Goal: Task Accomplishment & Management: Manage account settings

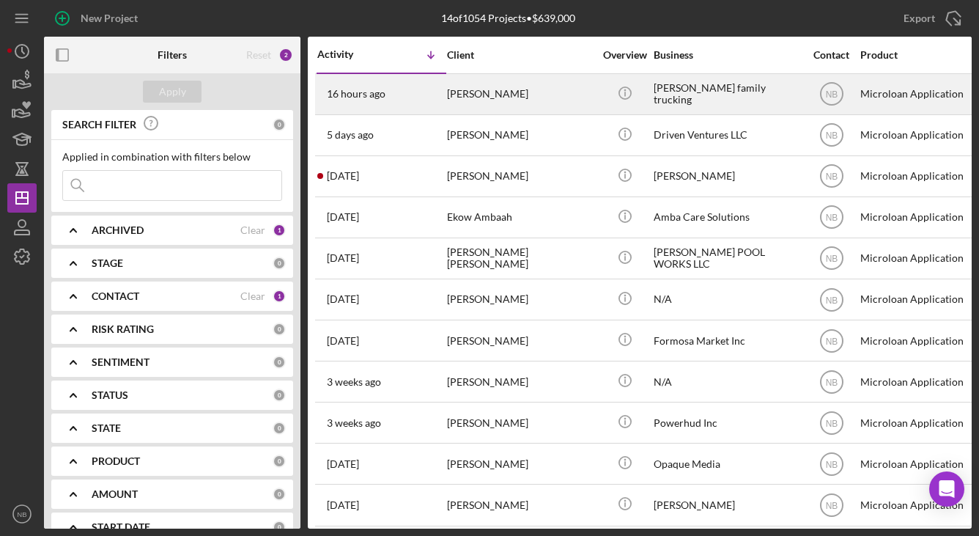
click at [552, 97] on div "[PERSON_NAME]" at bounding box center [520, 94] width 147 height 39
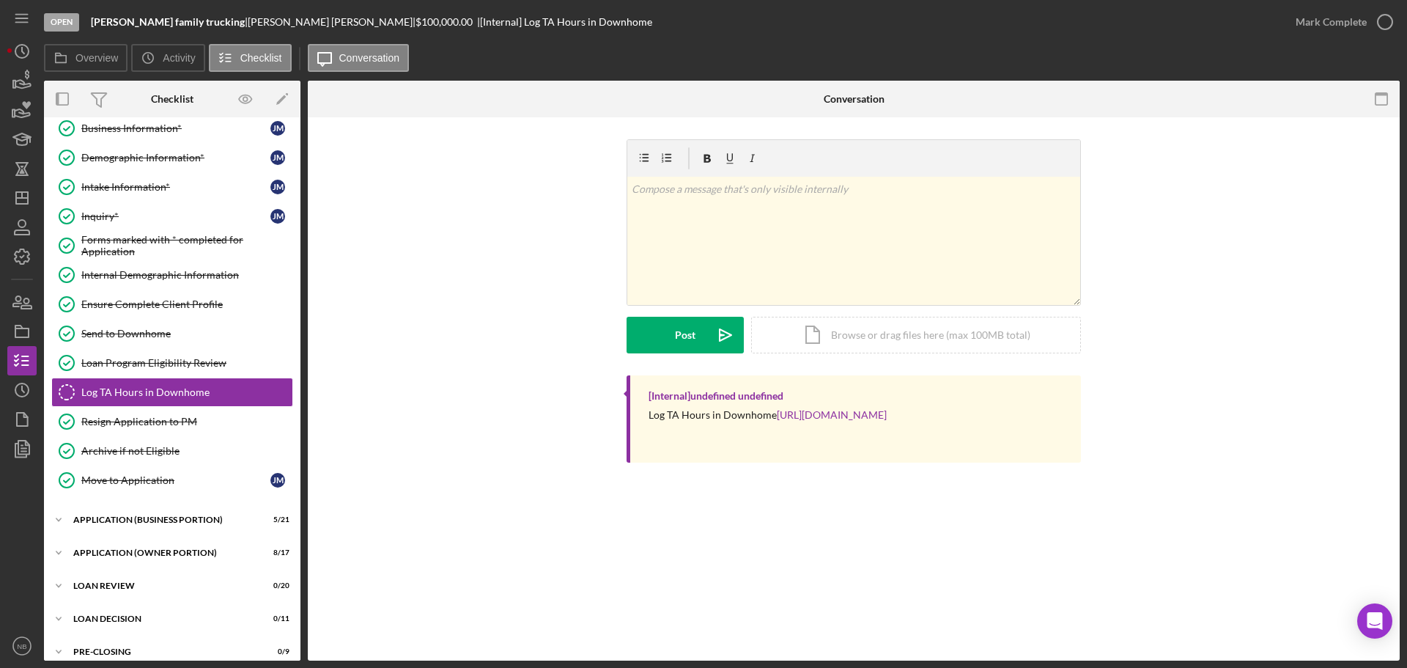
scroll to position [117, 0]
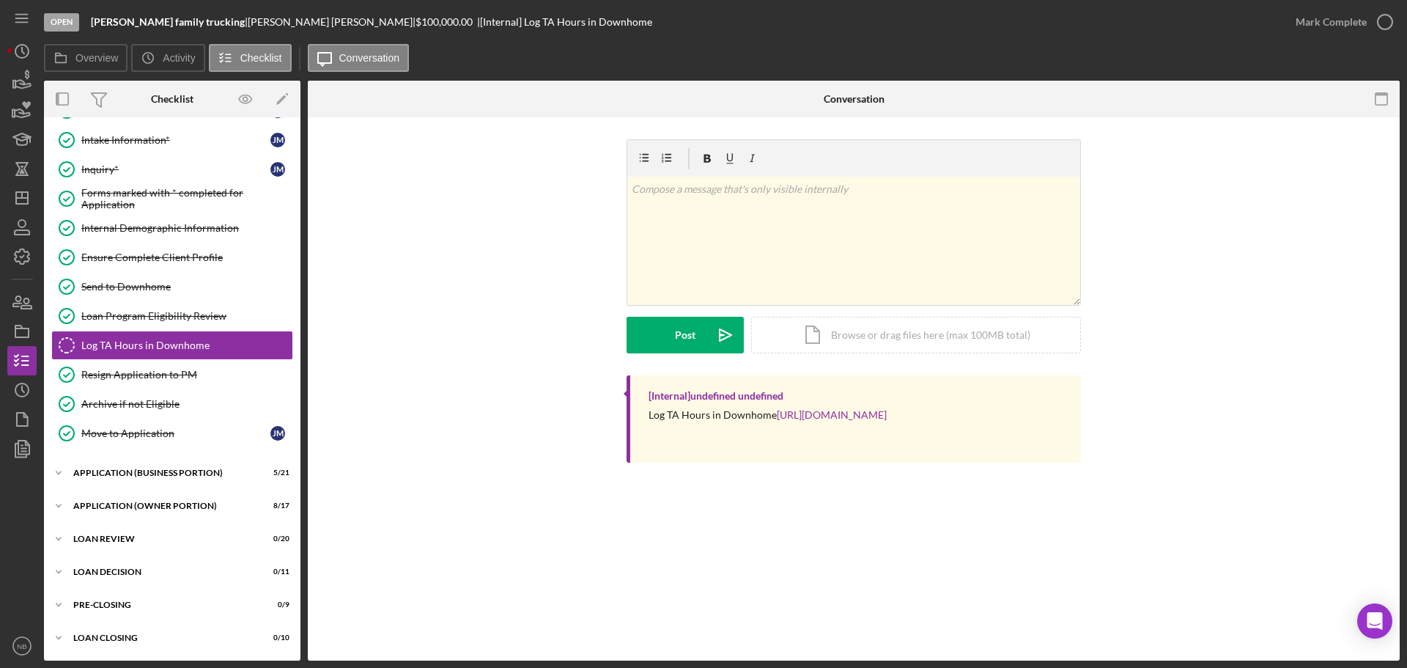
click at [86, 488] on div "Icon/Expander INQUIRY 13 / 14 Personal Information* Personal Information* [PERS…" at bounding box center [172, 330] width 257 height 646
click at [92, 484] on div "Icon/Expander APPLICATION (BUSINESS PORTION) 5 / 21" at bounding box center [172, 472] width 257 height 29
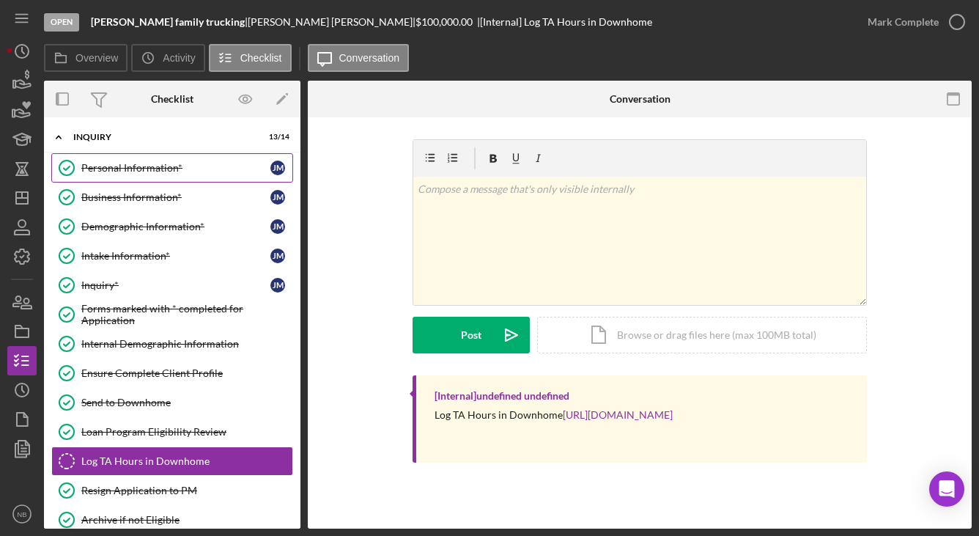
scroll to position [0, 0]
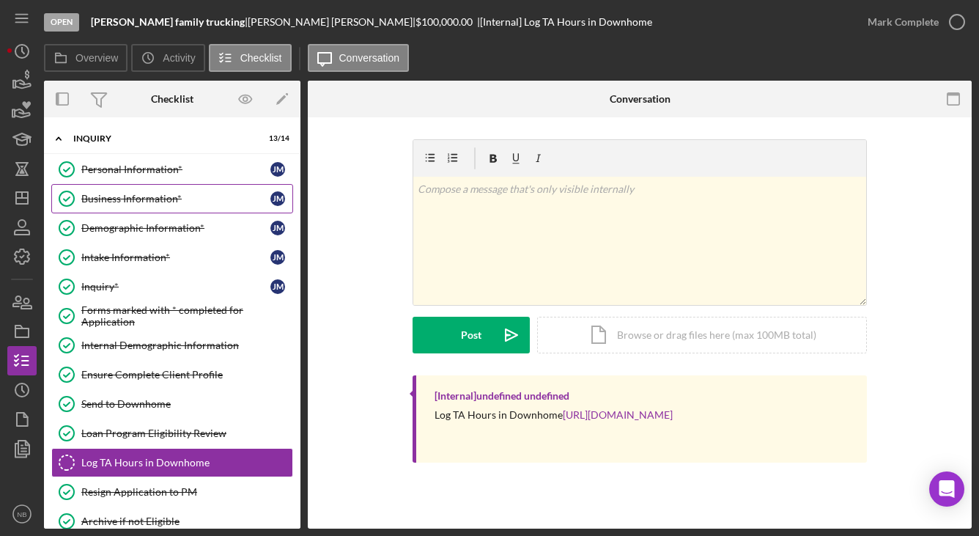
click at [172, 194] on div "Business Information*" at bounding box center [175, 199] width 189 height 12
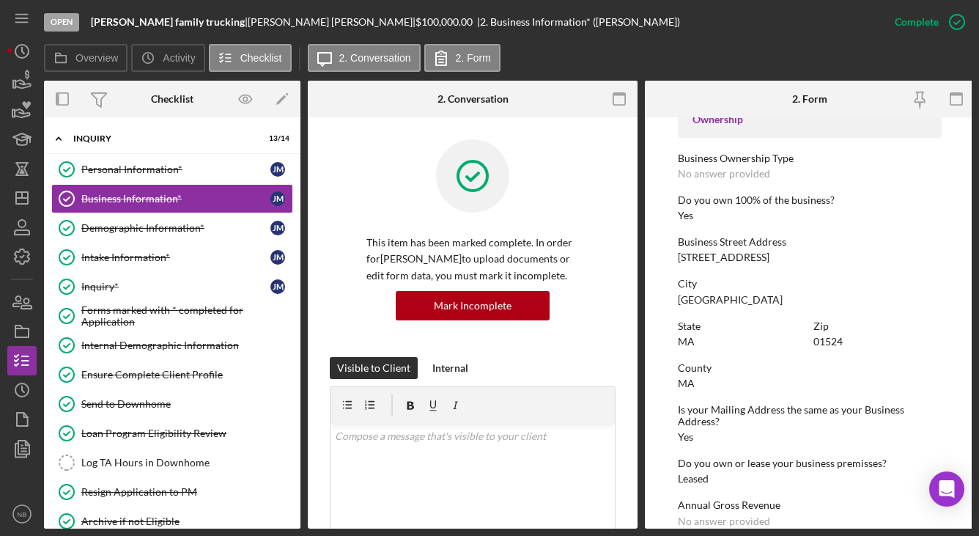
scroll to position [513, 0]
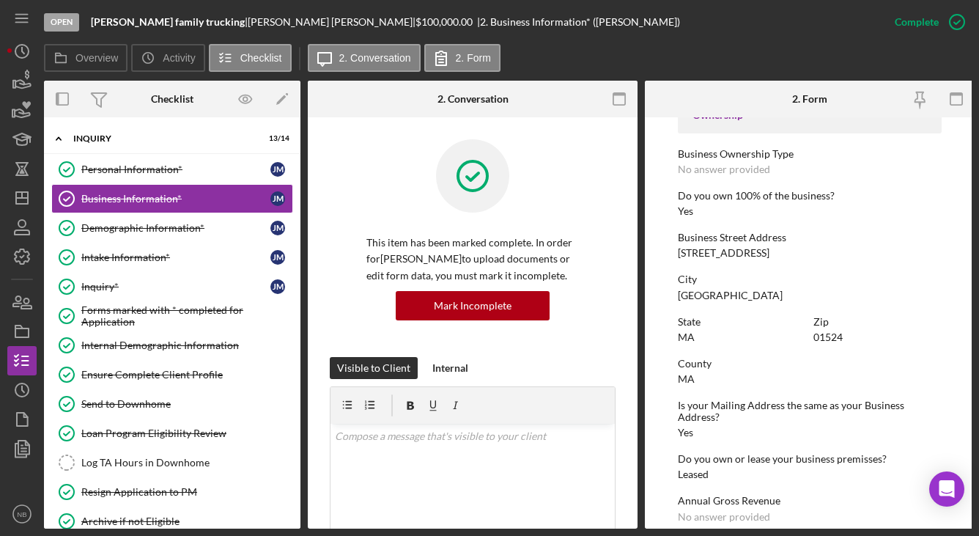
drag, startPoint x: 757, startPoint y: 254, endPoint x: 677, endPoint y: 259, distance: 80.1
click at [678, 259] on div "[STREET_ADDRESS]" at bounding box center [724, 253] width 92 height 12
copy div "[STREET_ADDRESS]"
click at [847, 339] on div "Zip 01524" at bounding box center [878, 329] width 128 height 27
drag, startPoint x: 723, startPoint y: 296, endPoint x: 676, endPoint y: 299, distance: 47.7
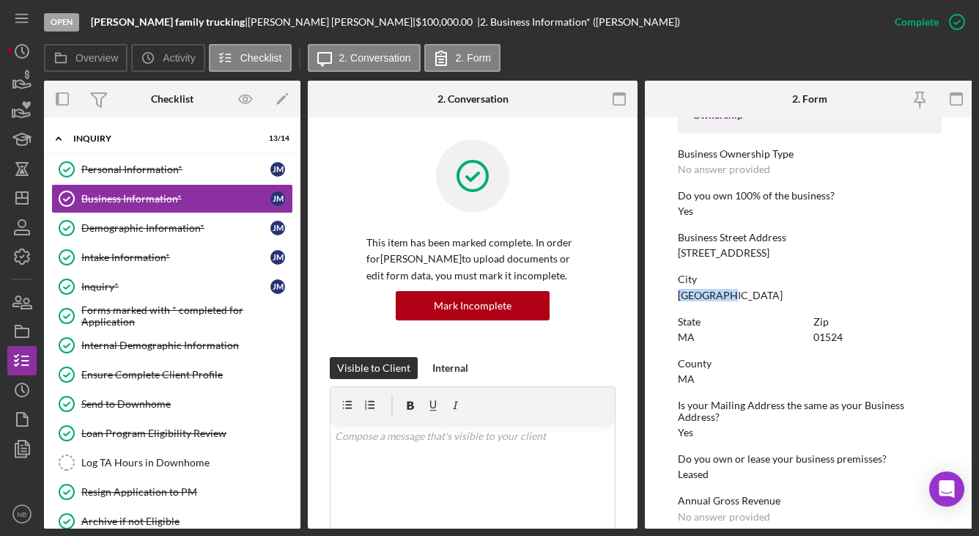
click at [676, 299] on form "To edit this form you must mark this item incomplete Business Name [PERSON_NAME…" at bounding box center [810, 322] width 330 height 411
copy div "[GEOGRAPHIC_DATA]"
click at [14, 205] on icon "Icon/Dashboard" at bounding box center [22, 198] width 37 height 37
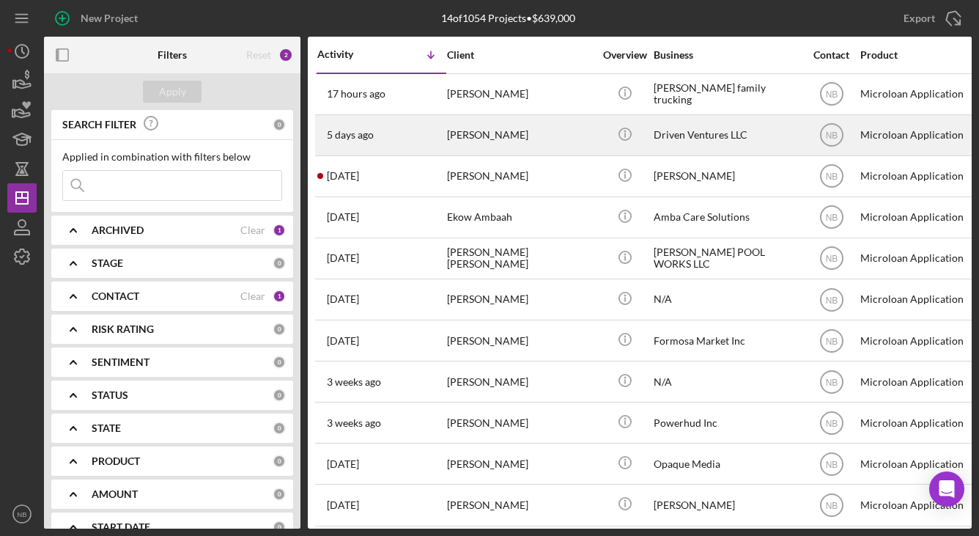
click at [732, 135] on div "Driven Ventures LLC" at bounding box center [727, 135] width 147 height 39
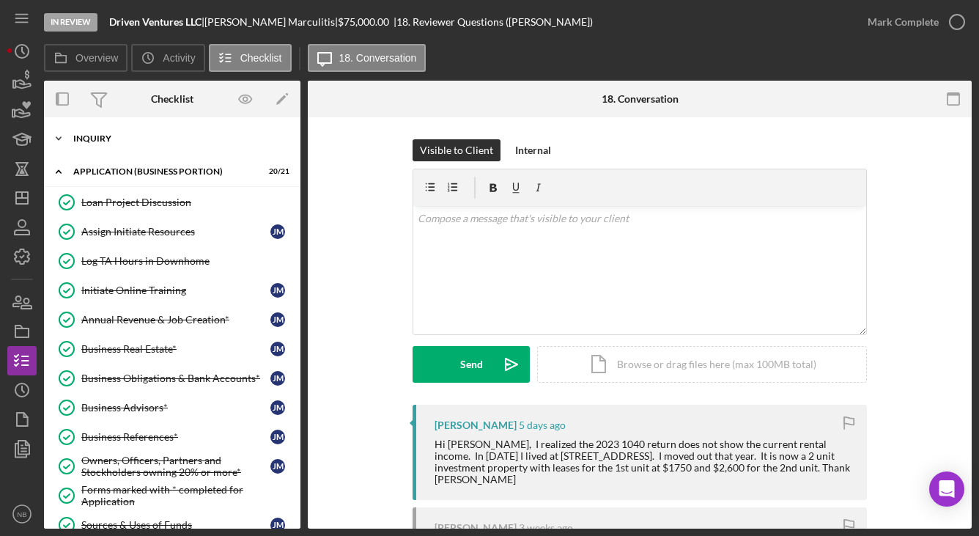
click at [81, 131] on div "Icon/Expander INQUIRY 15 / 15" at bounding box center [172, 138] width 257 height 29
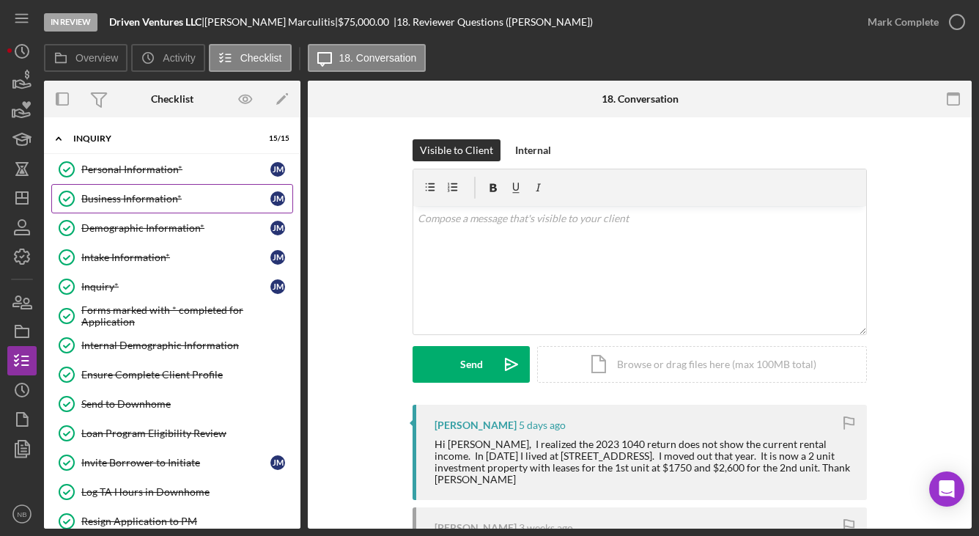
click at [124, 193] on div "Business Information*" at bounding box center [175, 199] width 189 height 12
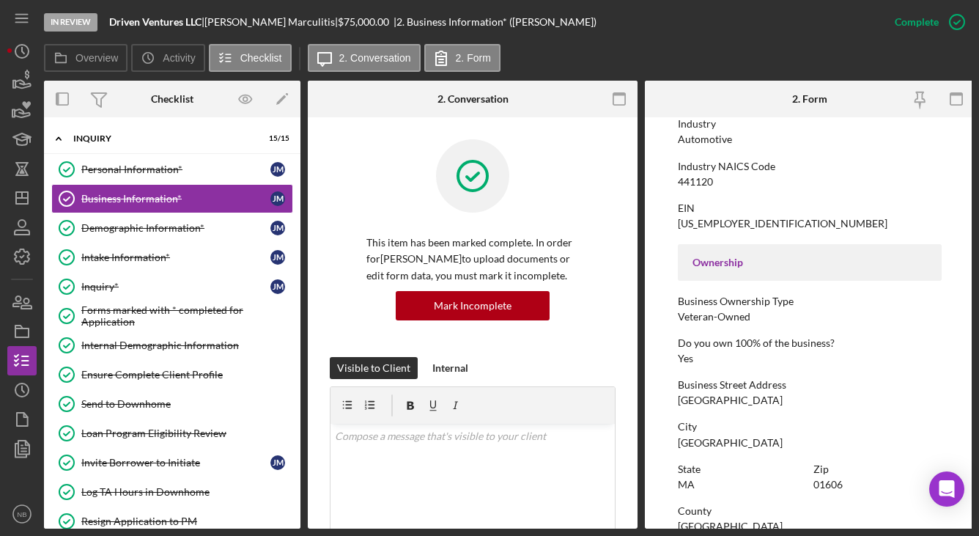
scroll to position [366, 0]
drag, startPoint x: 805, startPoint y: 400, endPoint x: 676, endPoint y: 397, distance: 129.0
click at [676, 397] on form "To edit this form you must mark this item incomplete Business Name Driven Ventu…" at bounding box center [810, 322] width 330 height 411
copy div "[GEOGRAPHIC_DATA]"
drag, startPoint x: 215, startPoint y: 21, endPoint x: 284, endPoint y: 21, distance: 68.9
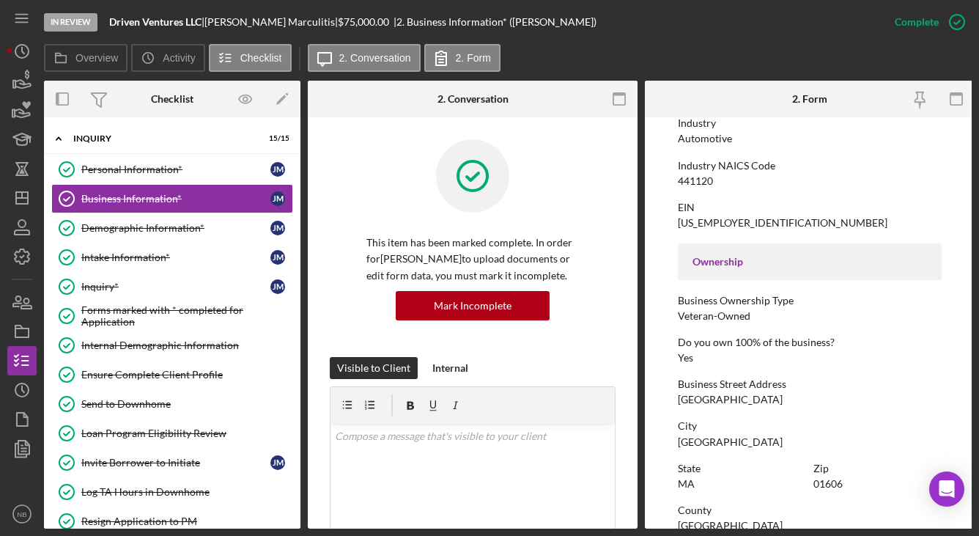
click at [284, 21] on div "Driven Ventures LLC | [PERSON_NAME] | $75,000.00 | 2. Business Information* ([P…" at bounding box center [352, 22] width 487 height 12
copy div "| [PERSON_NAME]"
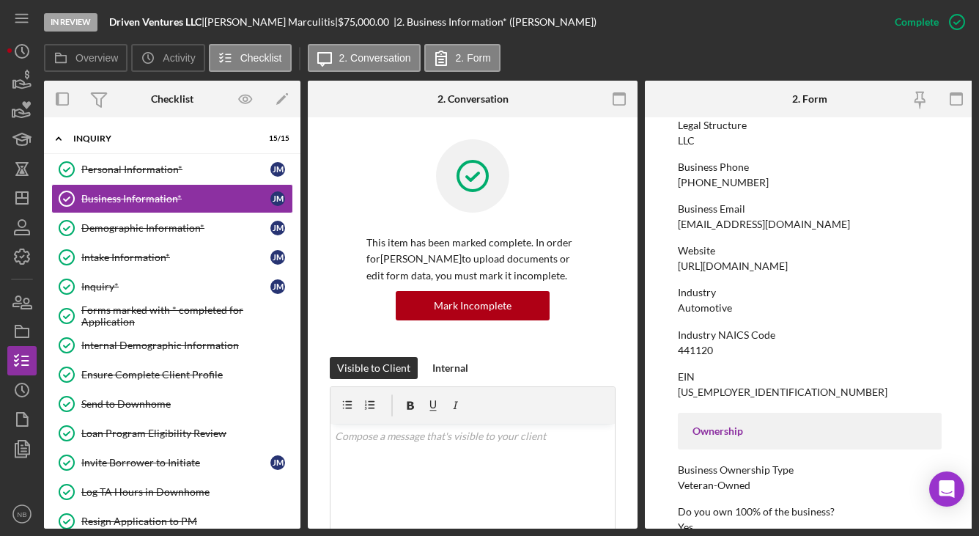
scroll to position [124, 0]
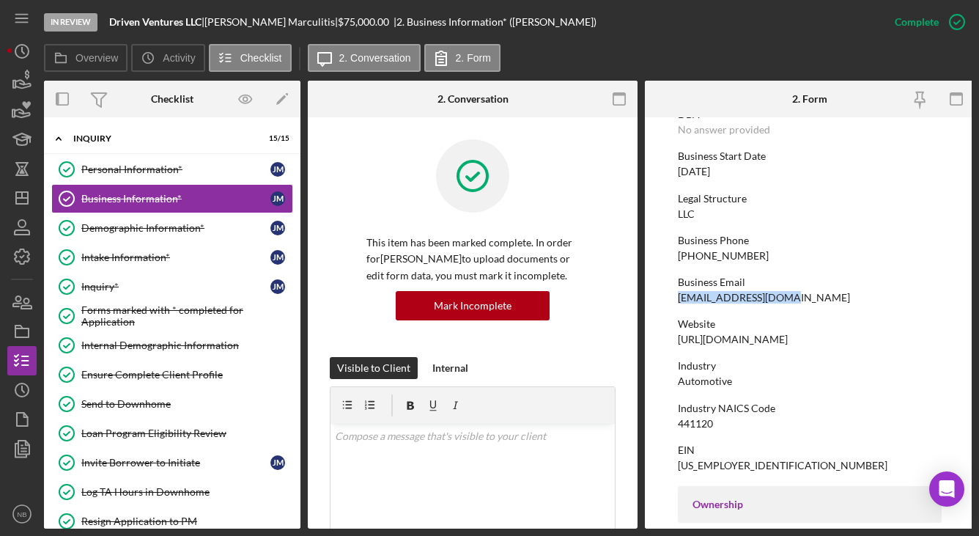
drag, startPoint x: 788, startPoint y: 302, endPoint x: 679, endPoint y: 295, distance: 109.5
click at [679, 295] on div "Business Email [EMAIL_ADDRESS][DOMAIN_NAME]" at bounding box center [810, 289] width 264 height 27
copy div "[EMAIL_ADDRESS][DOMAIN_NAME]"
click at [152, 442] on link "Loan Program Eligibility Review Loan Program Eligibility Review" at bounding box center [172, 433] width 242 height 29
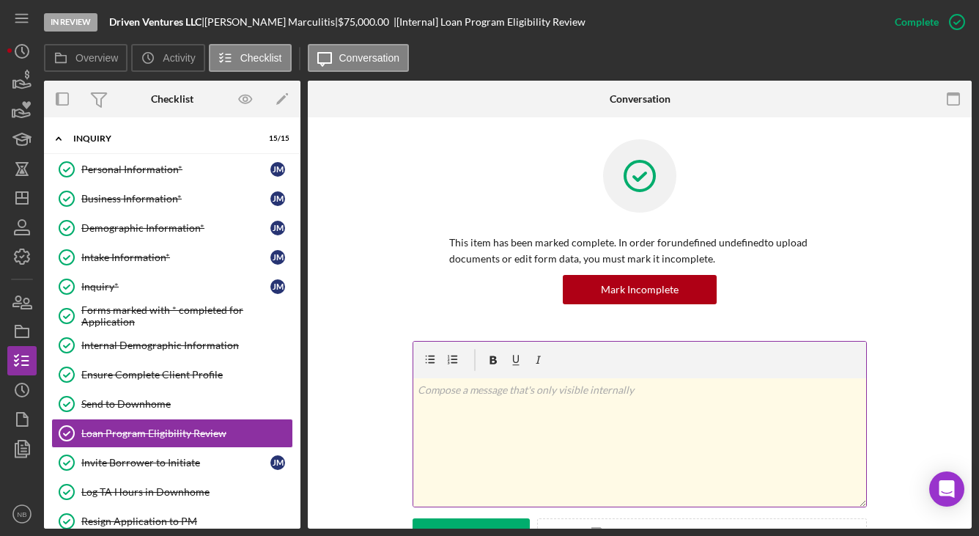
click at [581, 410] on div "v Color teal Color pink Remove color Add row above Add row below Add column bef…" at bounding box center [639, 442] width 453 height 128
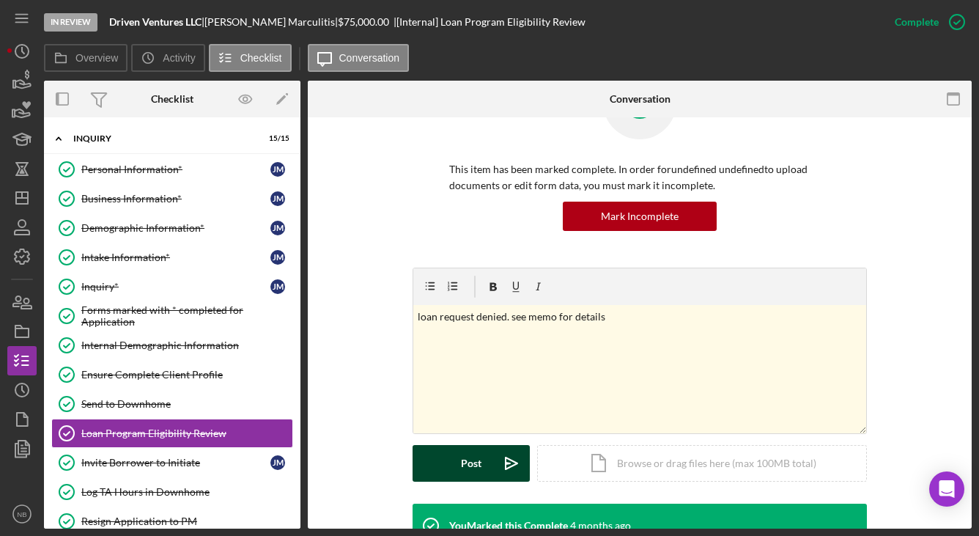
click at [473, 466] on div "Post" at bounding box center [471, 463] width 21 height 37
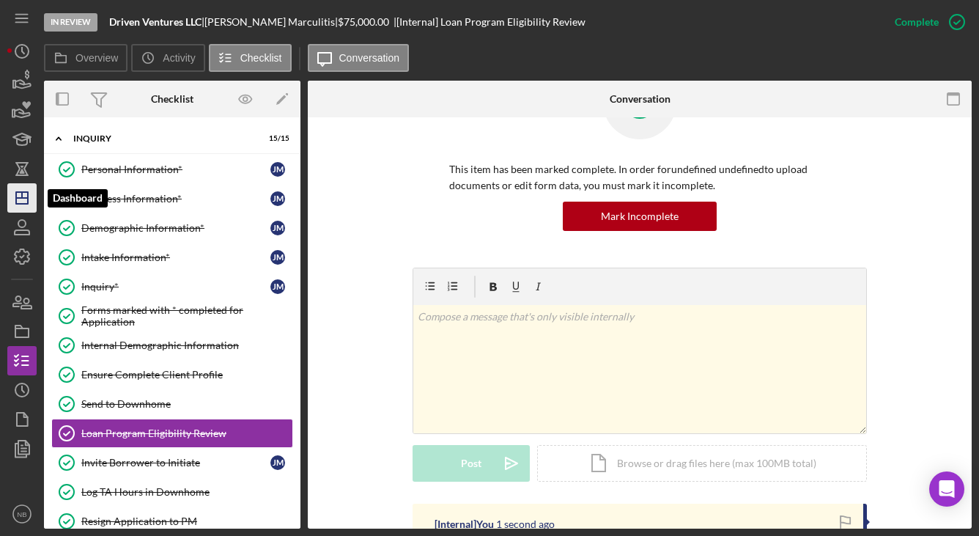
click at [13, 192] on icon "Icon/Dashboard" at bounding box center [22, 198] width 37 height 37
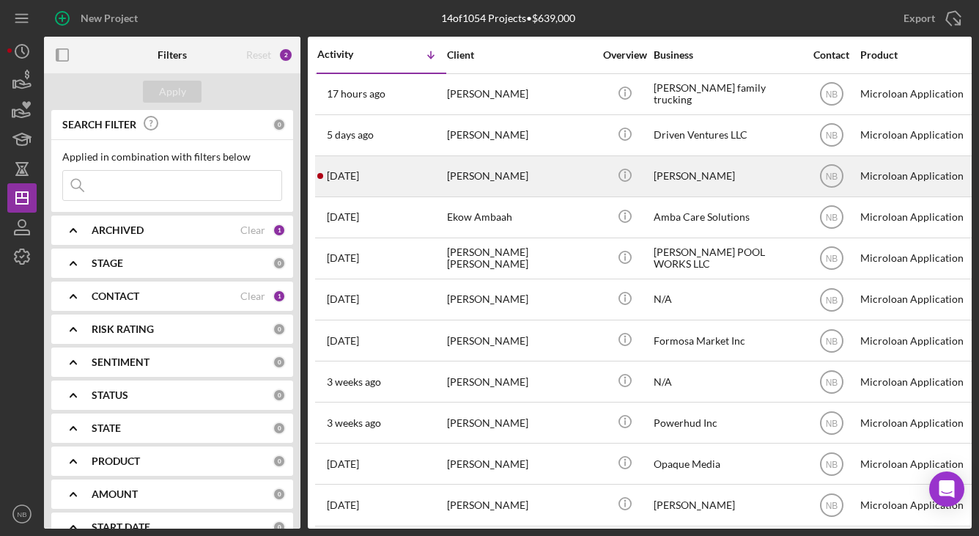
click at [526, 185] on div "[PERSON_NAME]" at bounding box center [520, 176] width 147 height 39
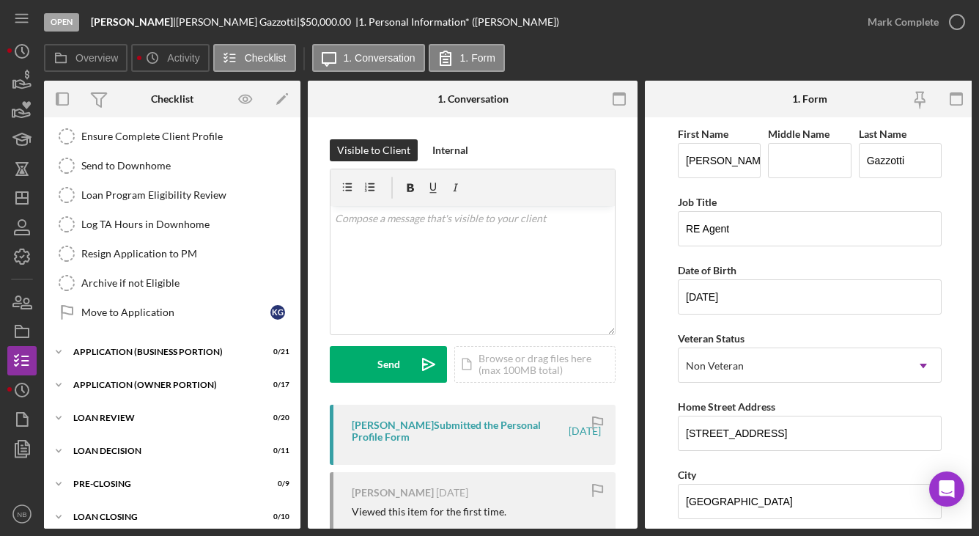
scroll to position [254, 0]
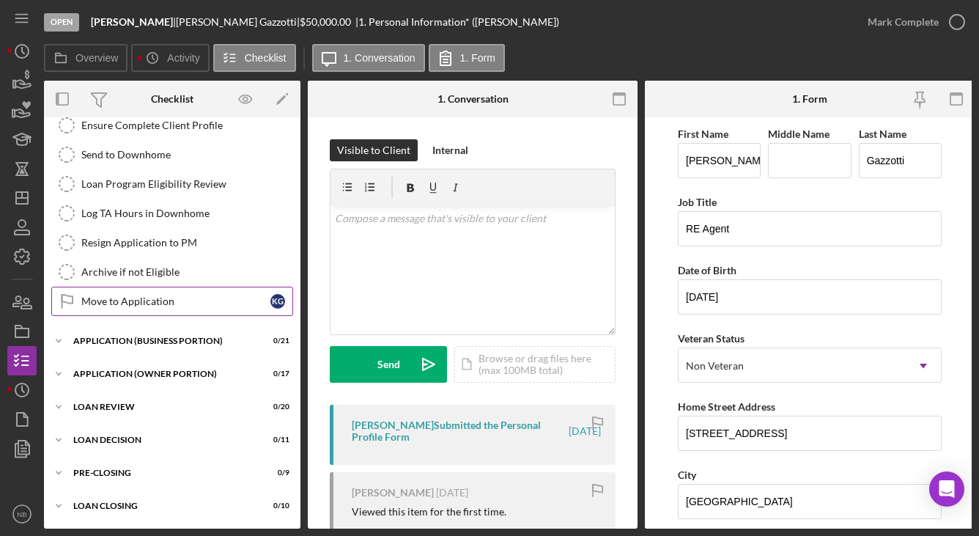
click at [141, 295] on div "Move to Application" at bounding box center [175, 301] width 189 height 12
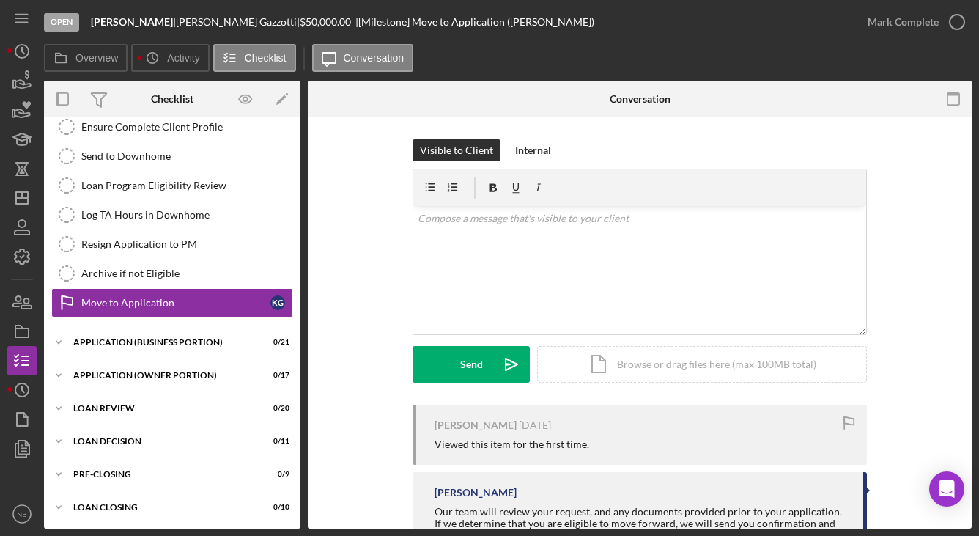
scroll to position [249, 0]
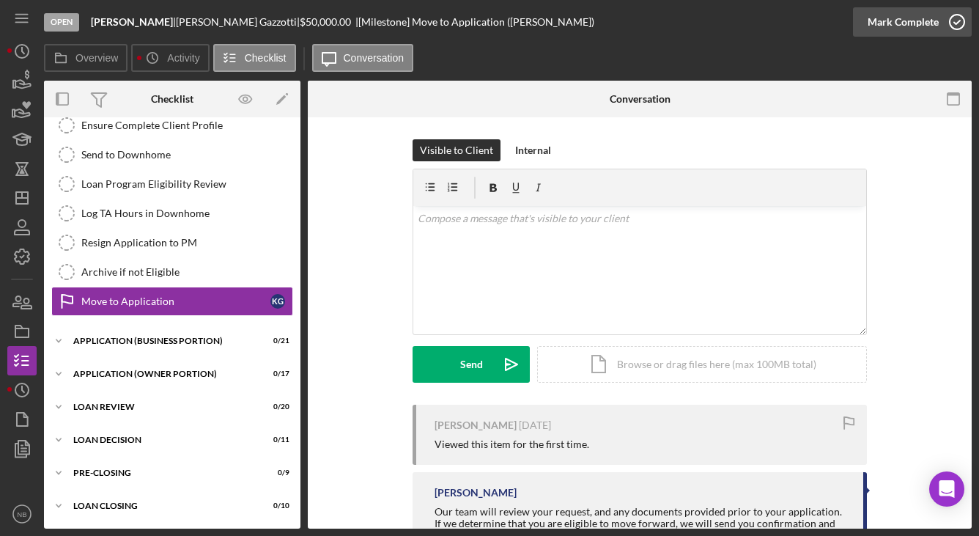
click at [901, 23] on div "Mark Complete" at bounding box center [903, 21] width 71 height 29
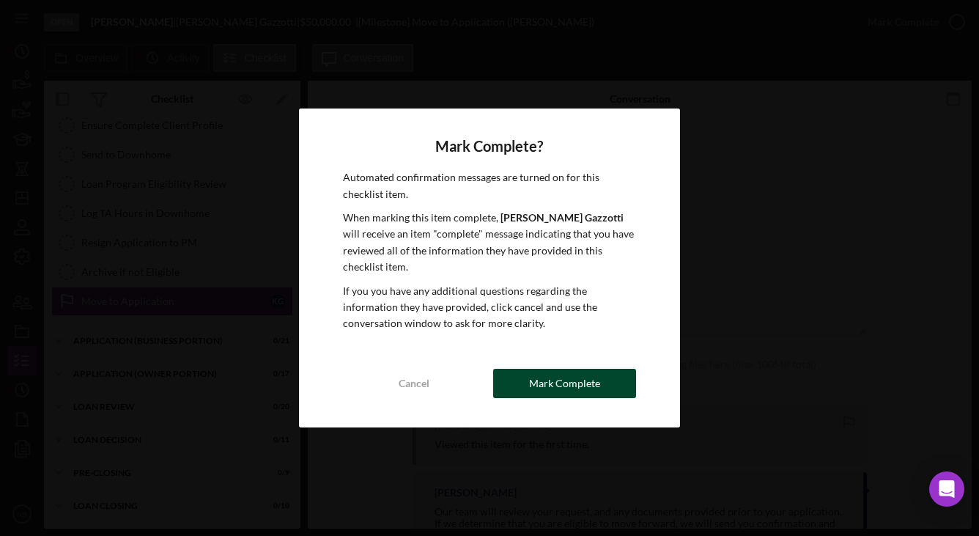
click at [628, 376] on button "Mark Complete" at bounding box center [564, 383] width 143 height 29
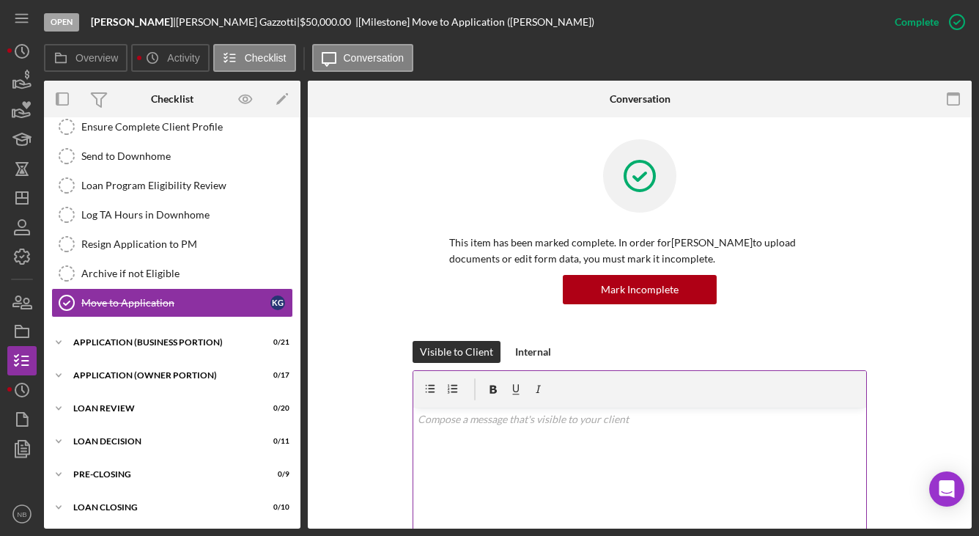
scroll to position [249, 0]
click at [515, 414] on p at bounding box center [640, 419] width 445 height 16
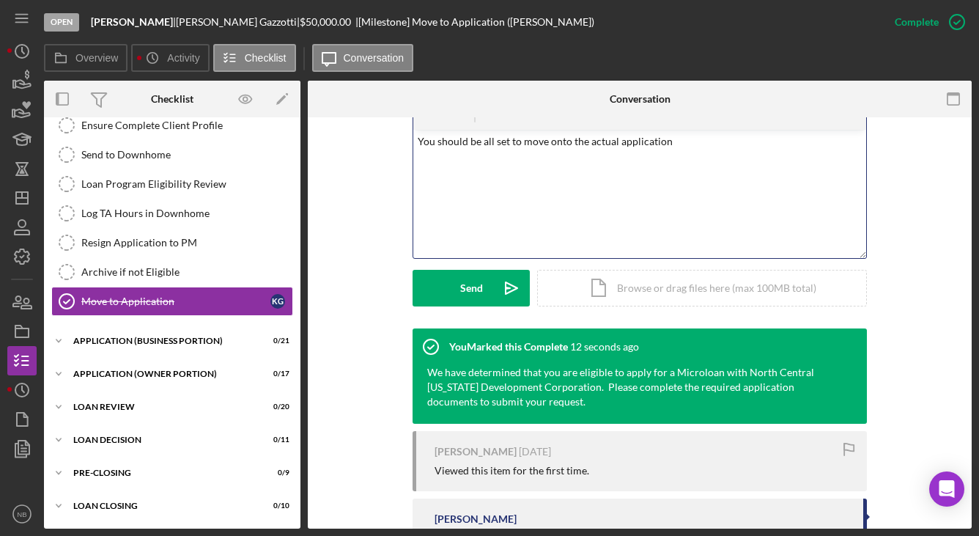
scroll to position [293, 0]
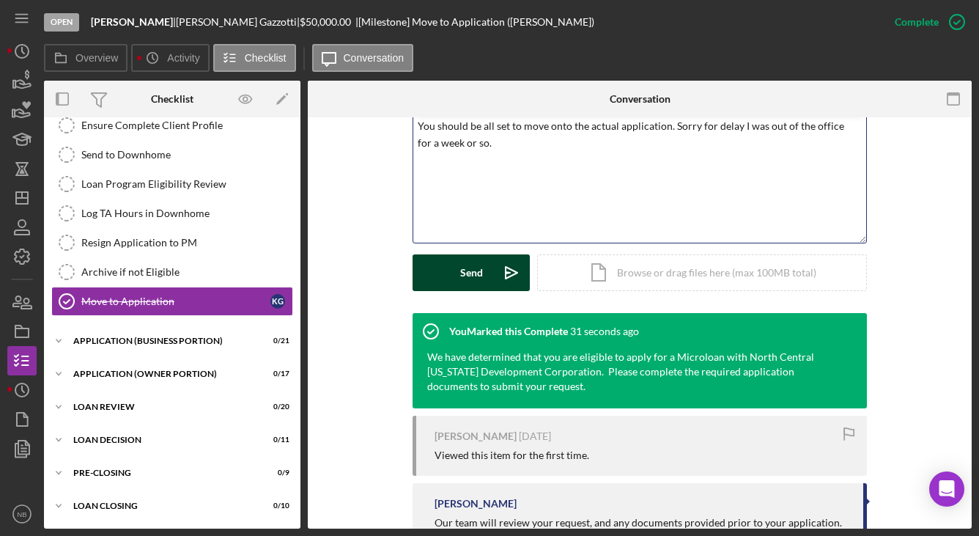
click at [465, 269] on div "Send" at bounding box center [471, 272] width 23 height 37
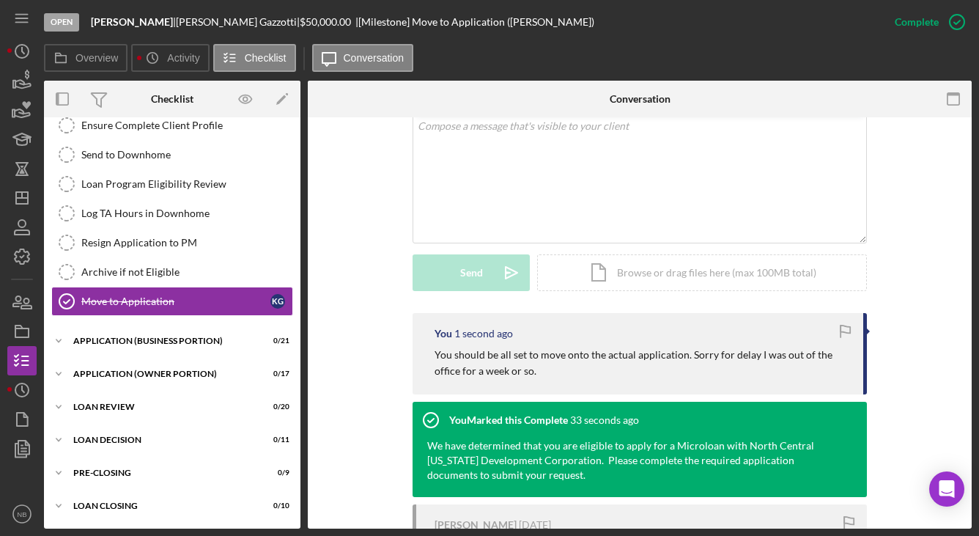
scroll to position [366, 0]
